Goal: Information Seeking & Learning: Learn about a topic

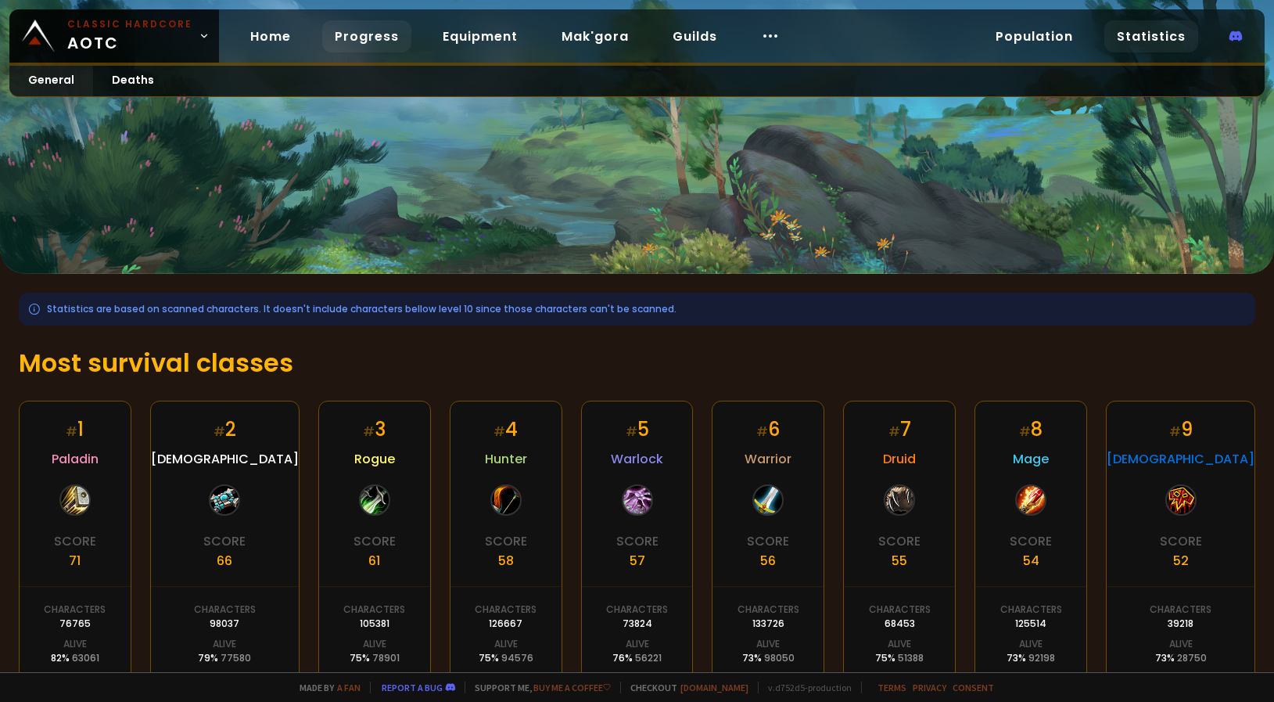
click at [375, 38] on link "Progress" at bounding box center [366, 36] width 89 height 32
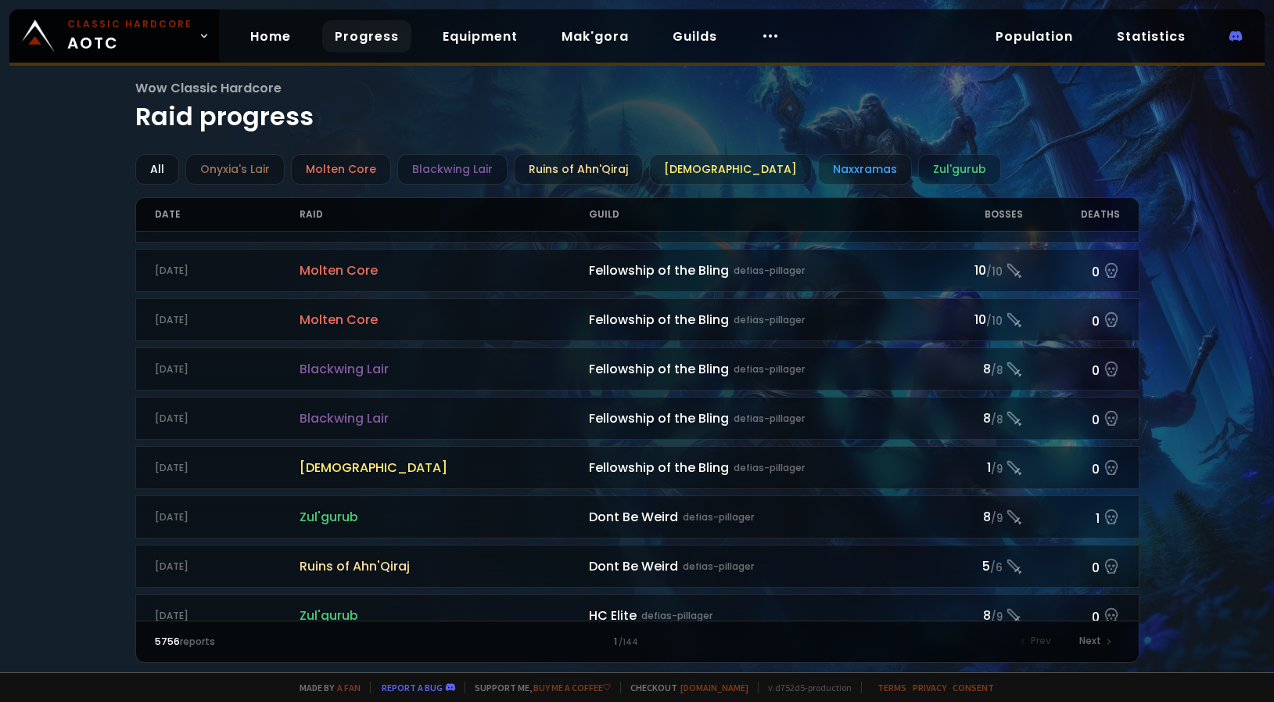
scroll to position [296, 0]
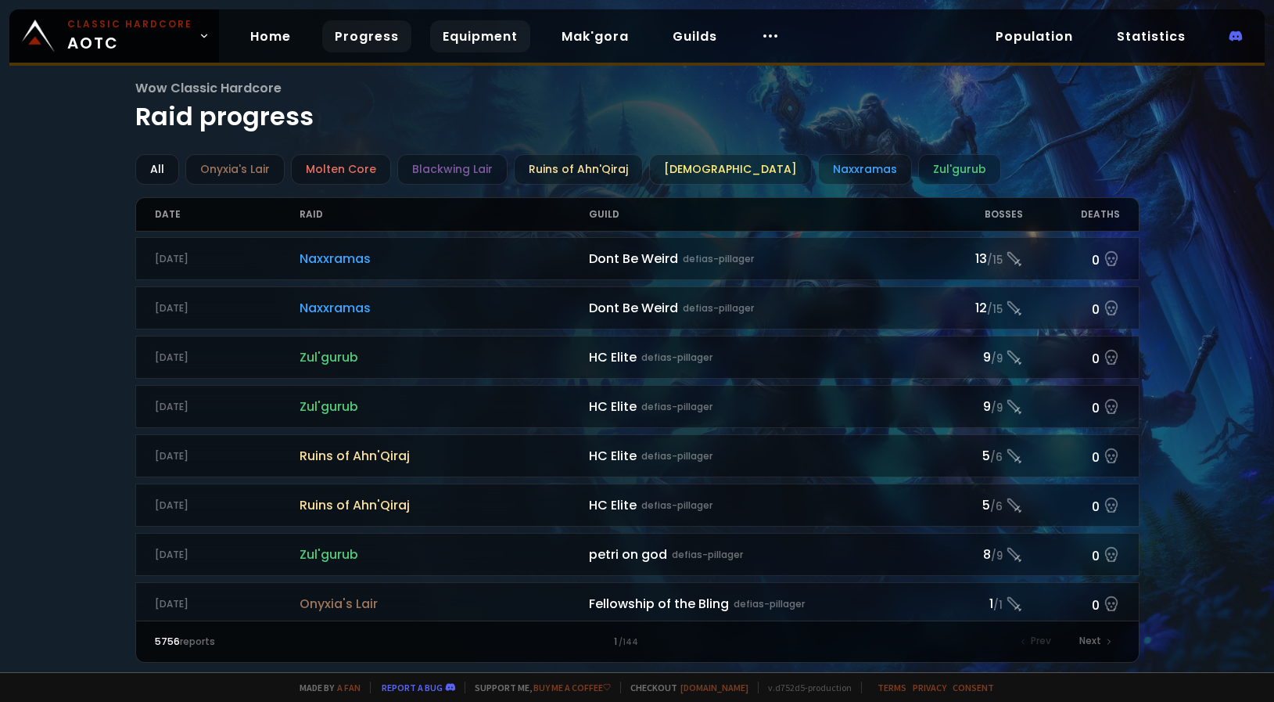
click at [472, 37] on link "Equipment" at bounding box center [480, 36] width 100 height 32
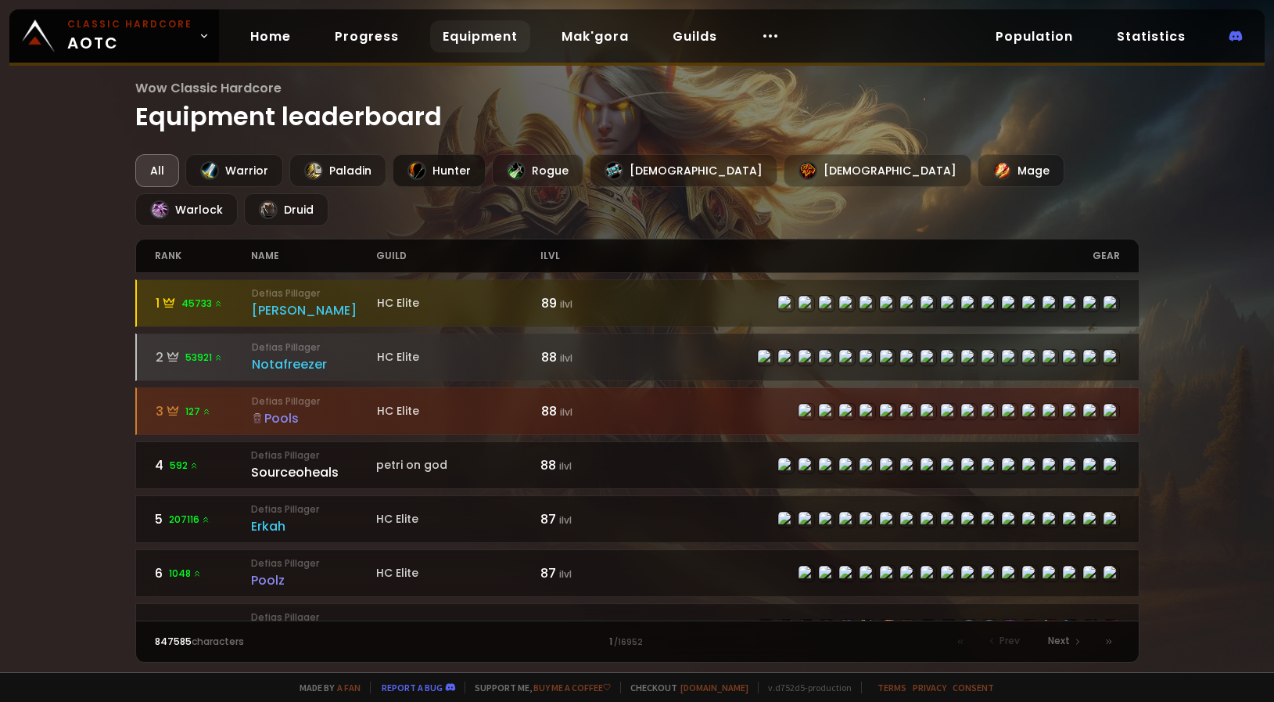
click at [444, 171] on div "Hunter" at bounding box center [439, 170] width 93 height 33
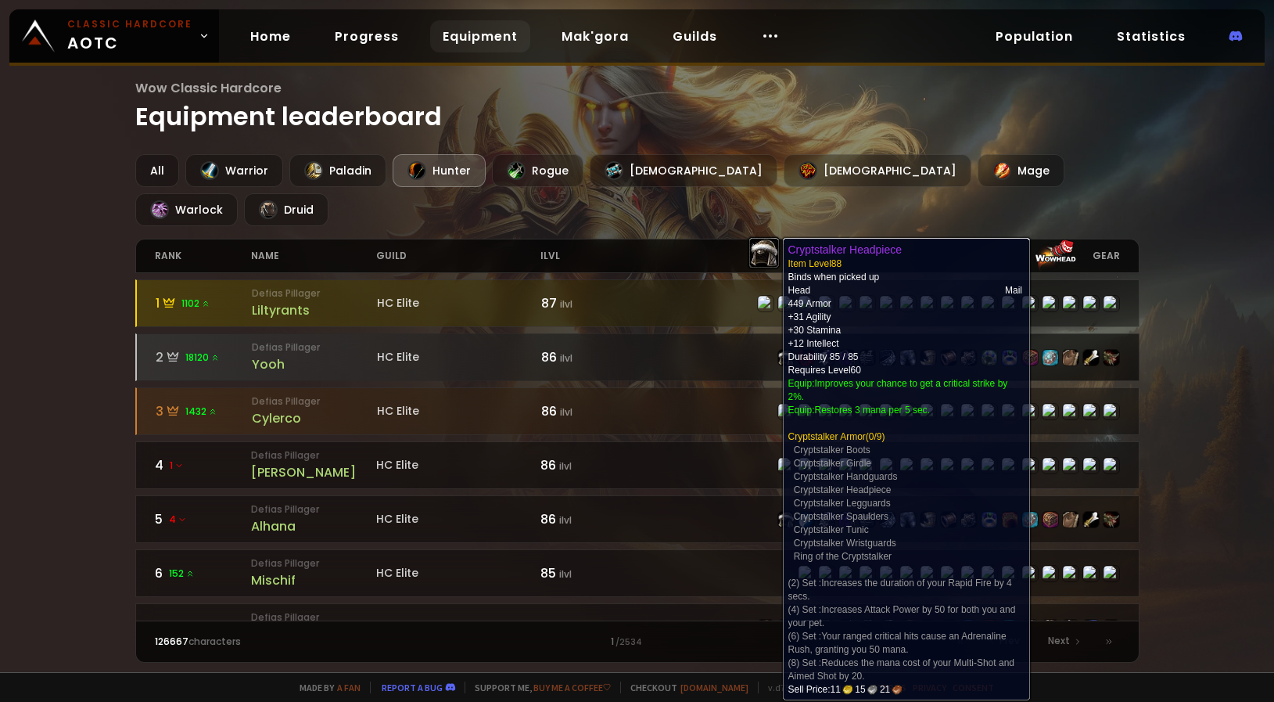
click at [778, 350] on img at bounding box center [786, 358] width 16 height 16
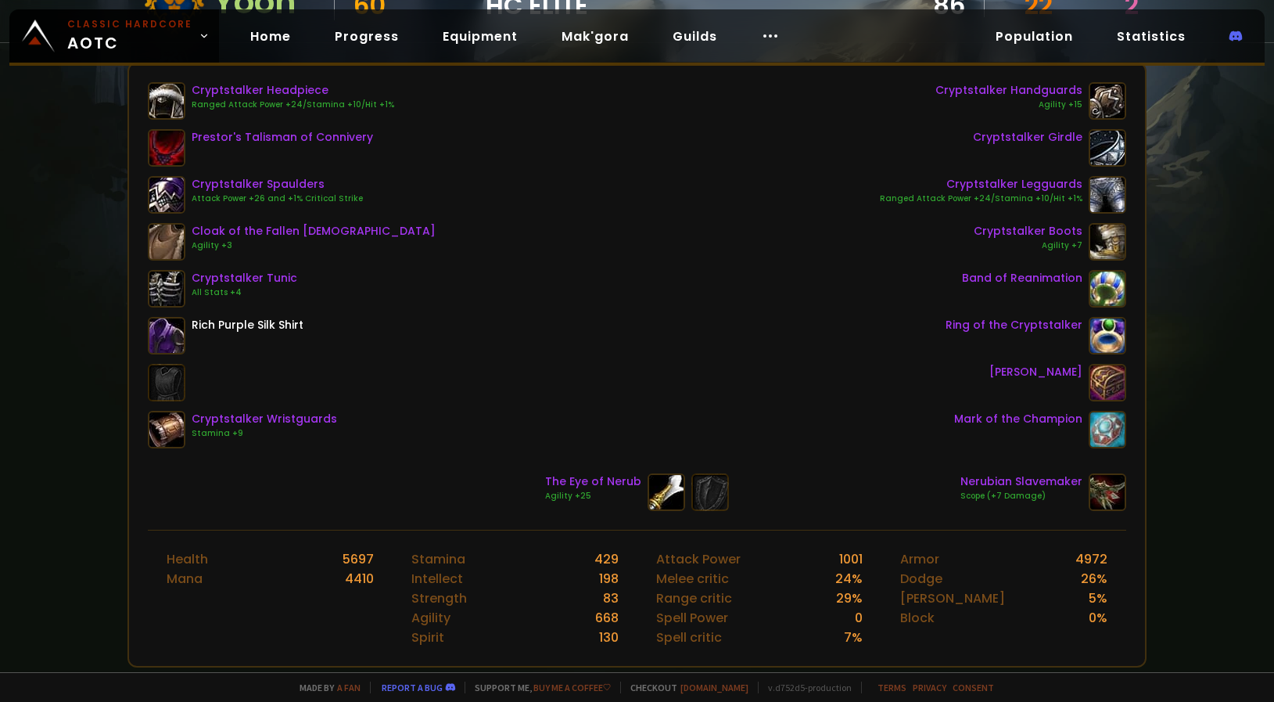
scroll to position [108, 0]
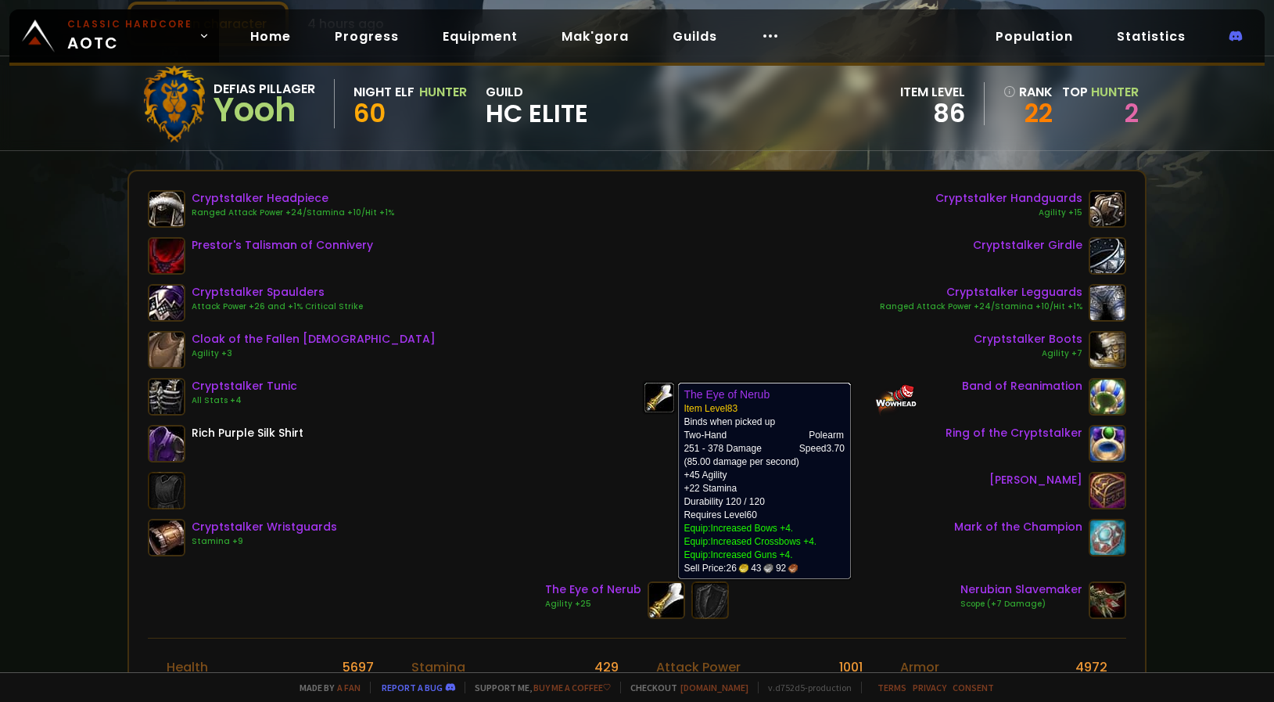
click at [658, 599] on img at bounding box center [667, 600] width 38 height 38
click at [653, 602] on img at bounding box center [667, 600] width 38 height 38
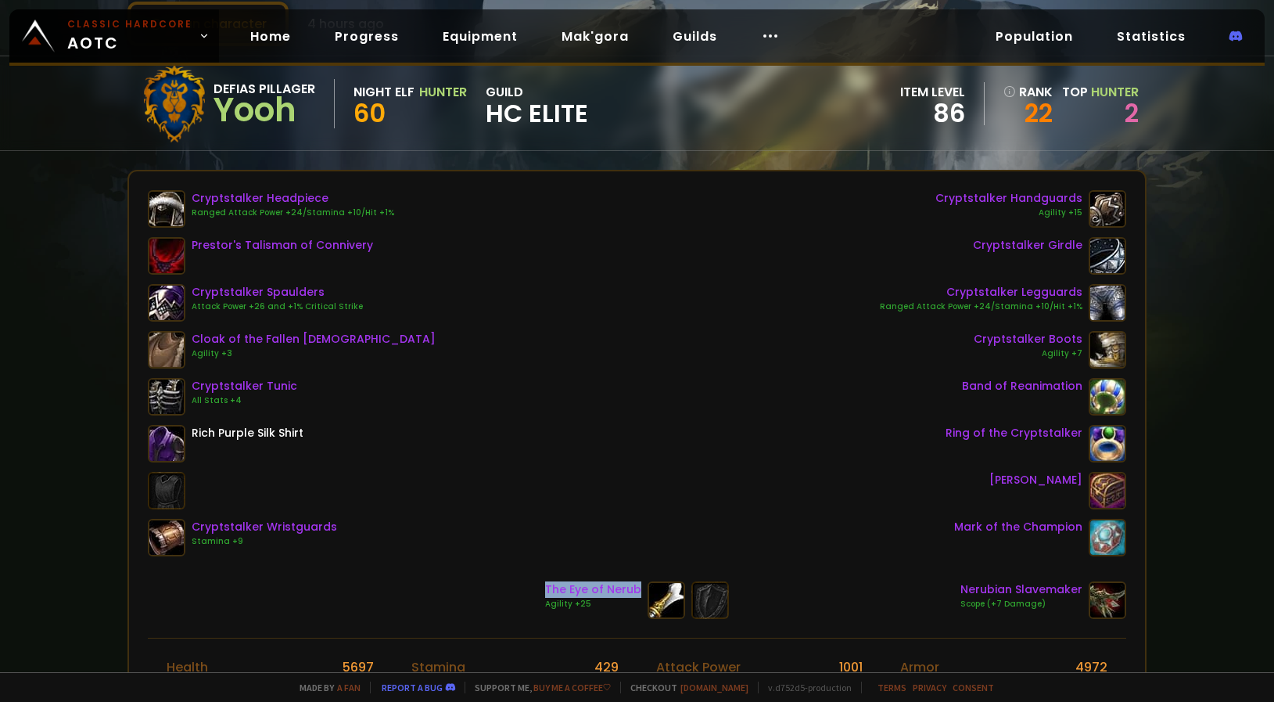
drag, startPoint x: 542, startPoint y: 593, endPoint x: 630, endPoint y: 592, distance: 87.6
click at [630, 592] on div "The Eye of Nerub" at bounding box center [593, 589] width 96 height 16
copy div "The Eye of Nerub"
drag, startPoint x: 191, startPoint y: 196, endPoint x: 321, endPoint y: 199, distance: 129.9
click at [321, 199] on div "Cryptstalker Headpiece" at bounding box center [293, 198] width 203 height 16
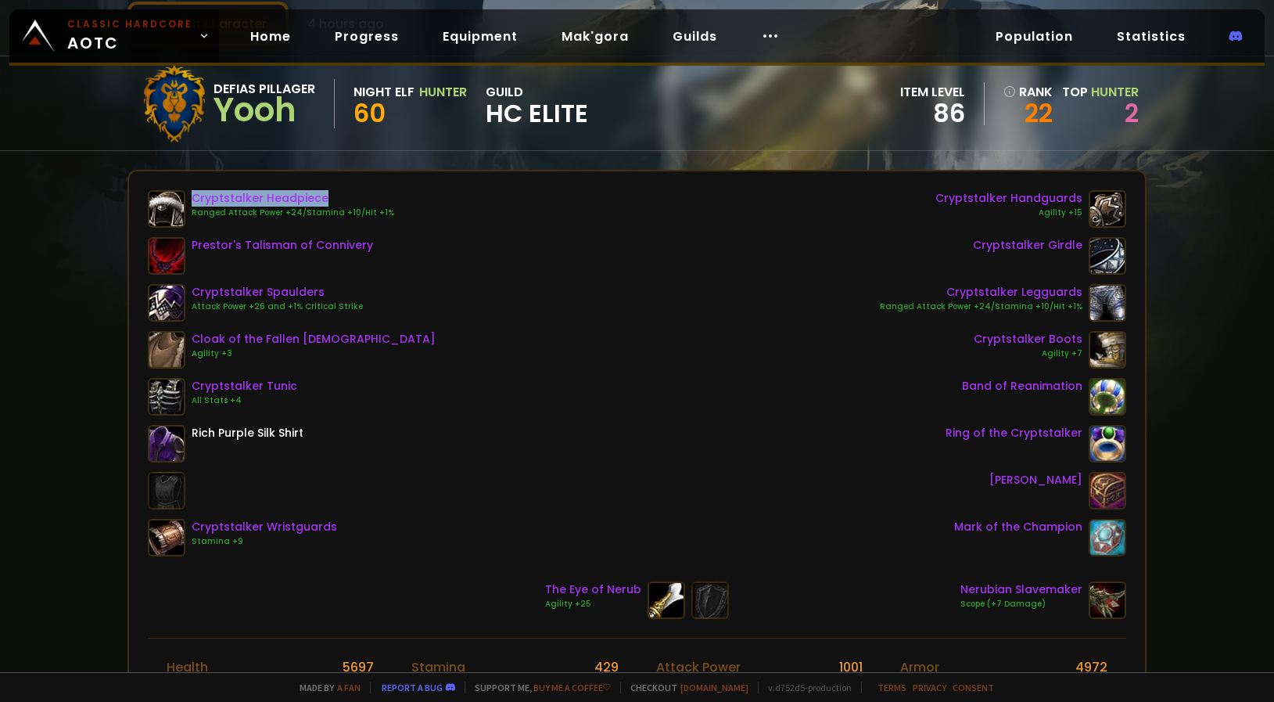
copy div "Cryptstalker Headpiece"
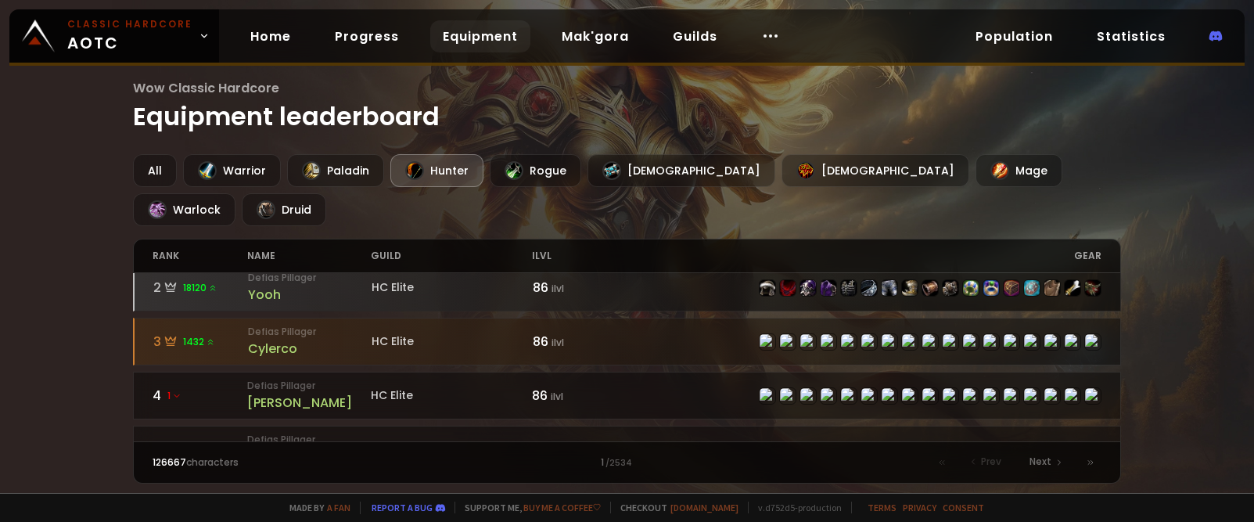
scroll to position [108, 0]
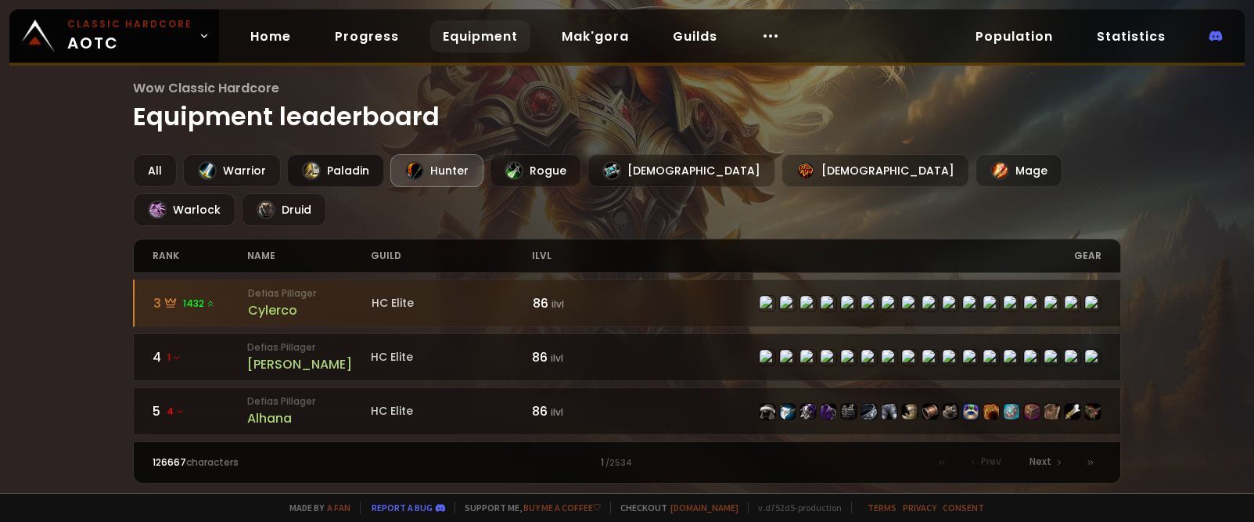
click at [339, 174] on div "Paladin" at bounding box center [335, 170] width 97 height 33
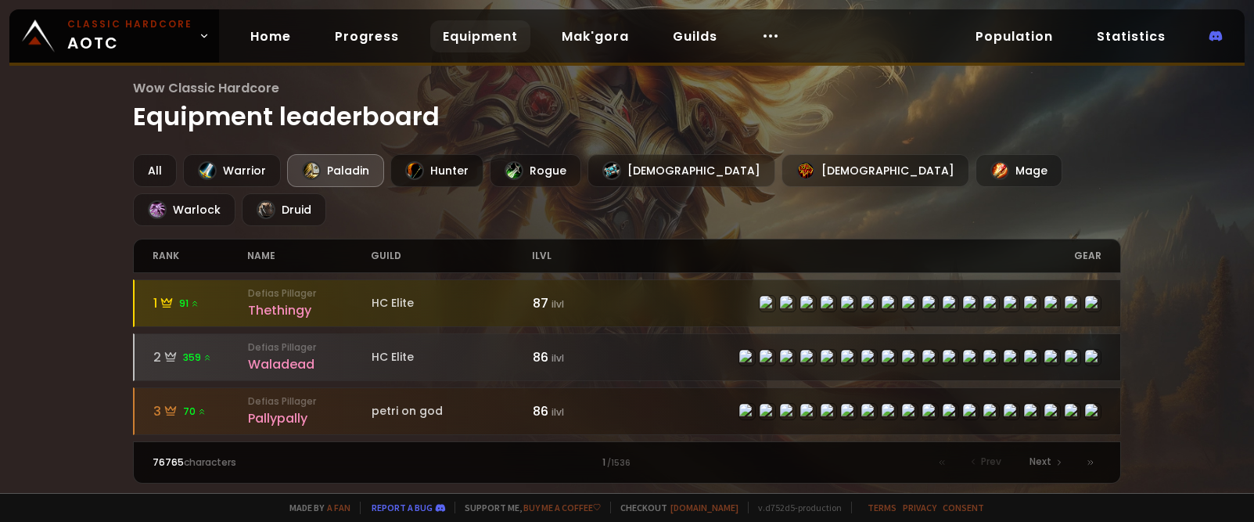
click at [447, 174] on div "Hunter" at bounding box center [436, 170] width 93 height 33
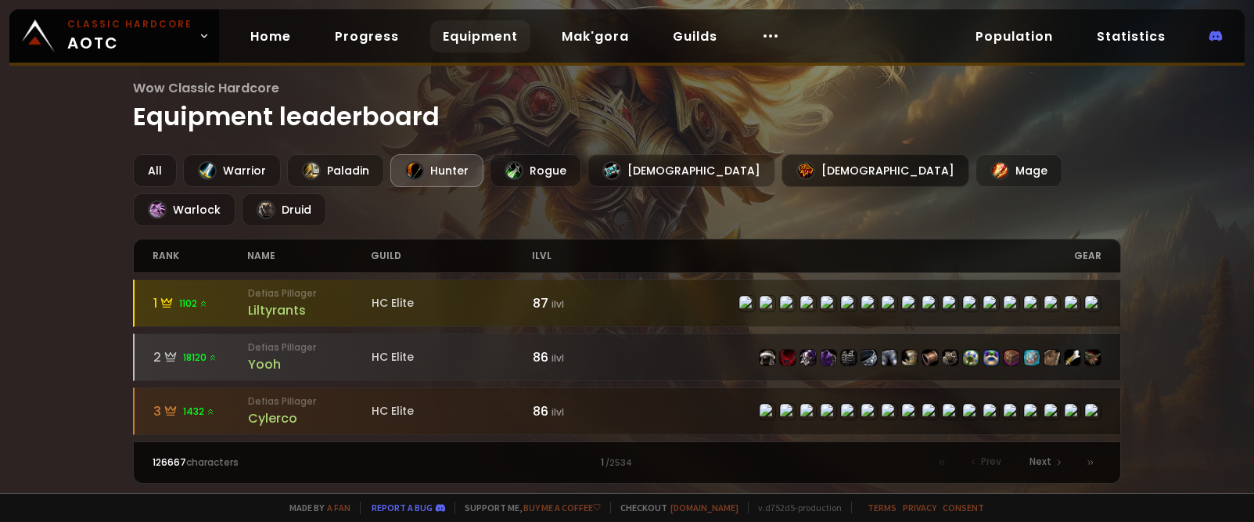
click at [781, 167] on div "[DEMOGRAPHIC_DATA]" at bounding box center [875, 170] width 188 height 33
